Goal: Transaction & Acquisition: Purchase product/service

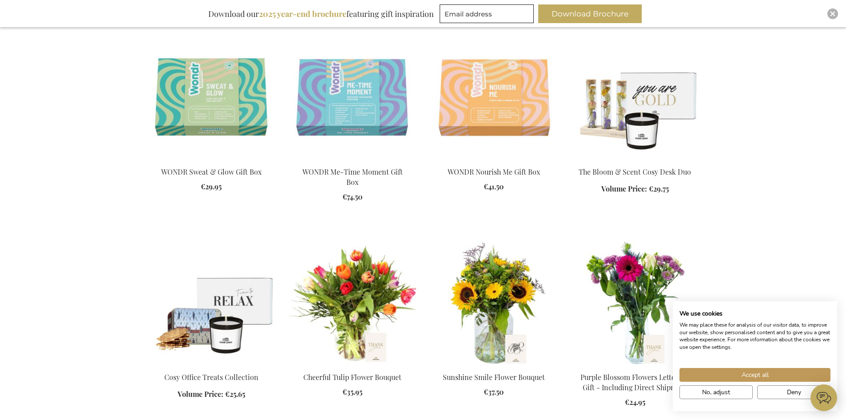
scroll to position [1021, 0]
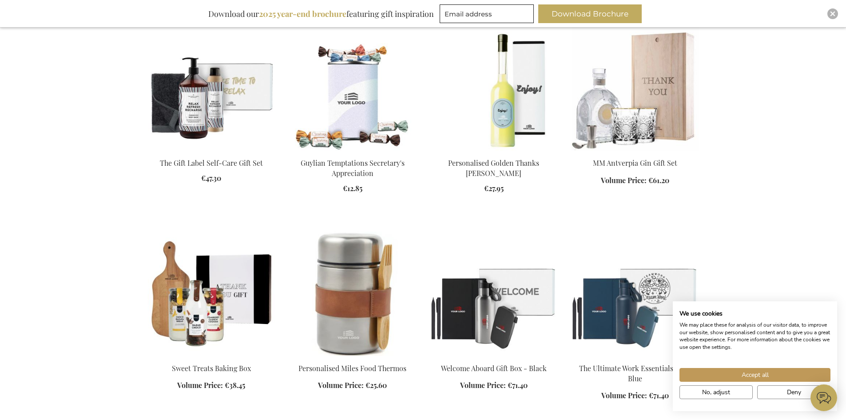
scroll to position [1687, 0]
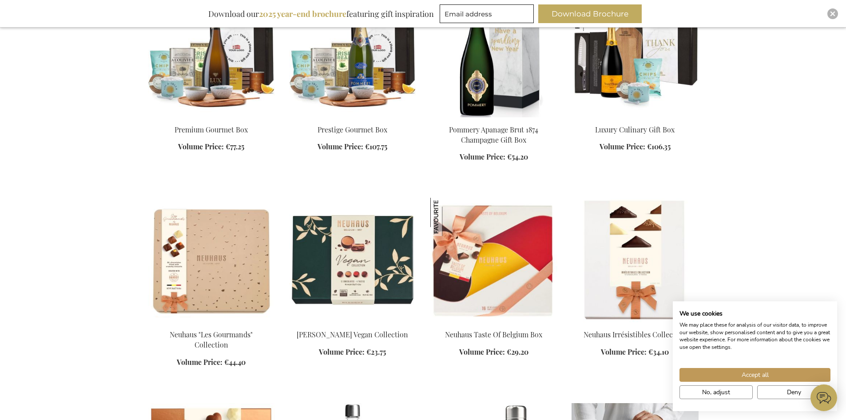
scroll to position [2353, 0]
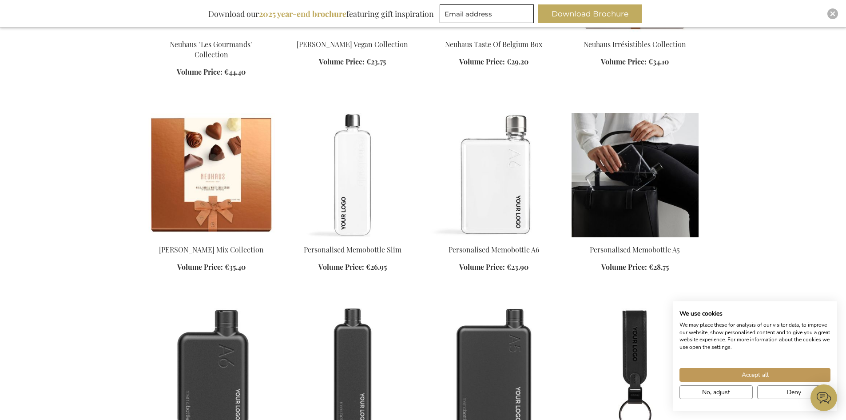
scroll to position [2575, 0]
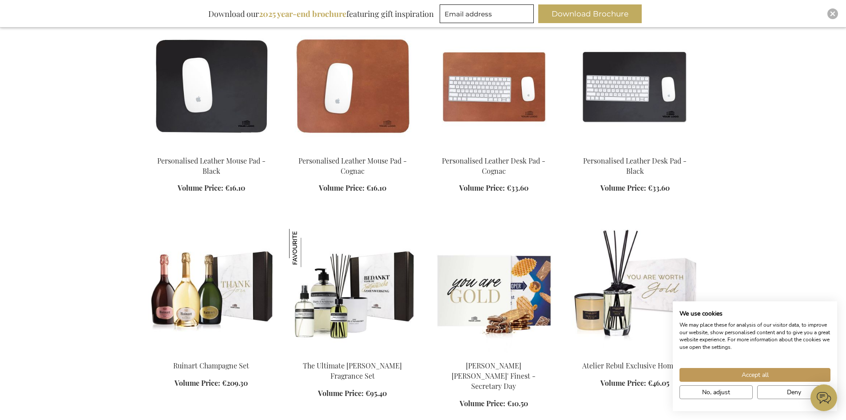
scroll to position [4928, 0]
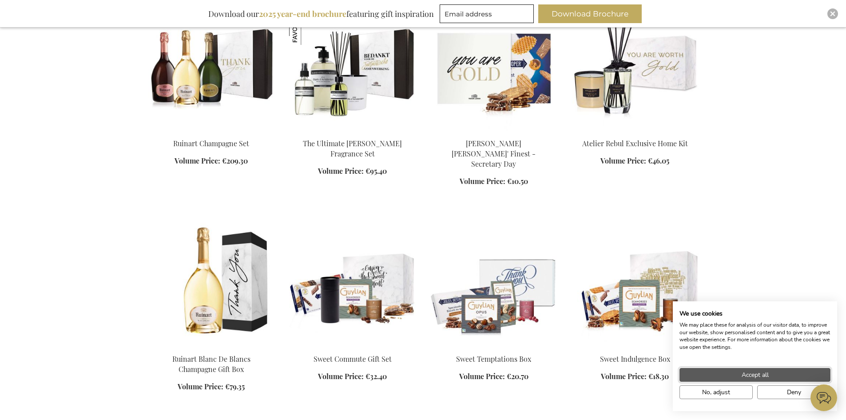
click at [749, 376] on span "Accept all" at bounding box center [754, 374] width 27 height 9
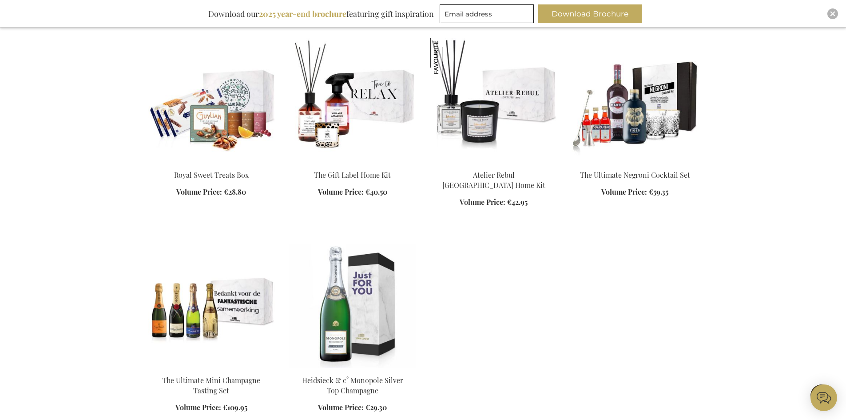
scroll to position [5594, 0]
